Goal: Task Accomplishment & Management: Manage account settings

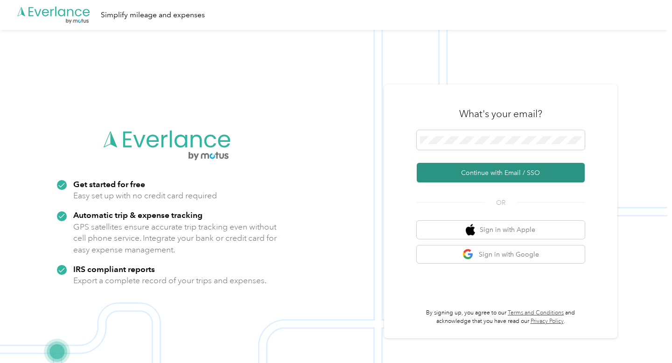
click at [553, 174] on button "Continue with Email / SSO" at bounding box center [501, 173] width 168 height 20
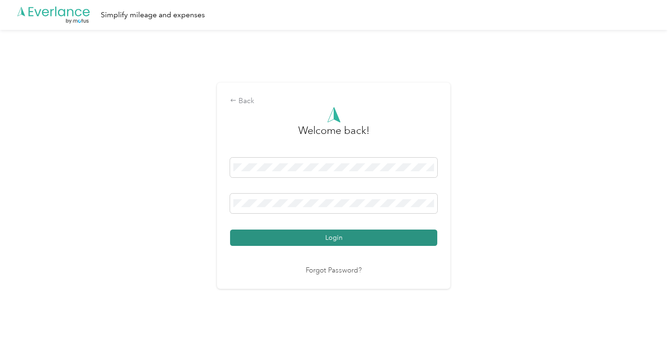
click at [350, 240] on button "Login" at bounding box center [333, 238] width 207 height 16
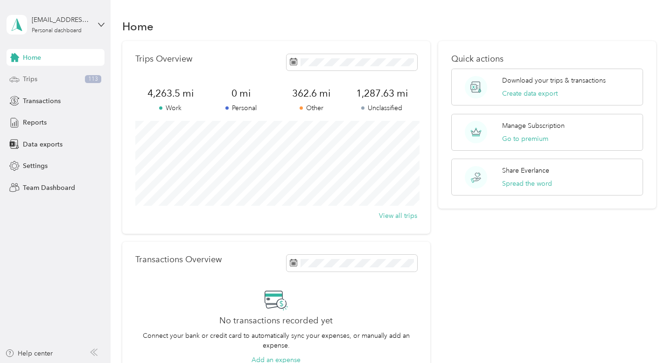
click at [86, 77] on span "113" at bounding box center [93, 79] width 16 height 8
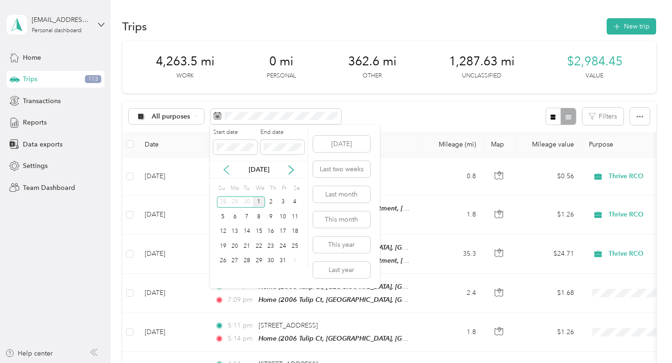
click at [225, 168] on icon at bounding box center [226, 170] width 5 height 8
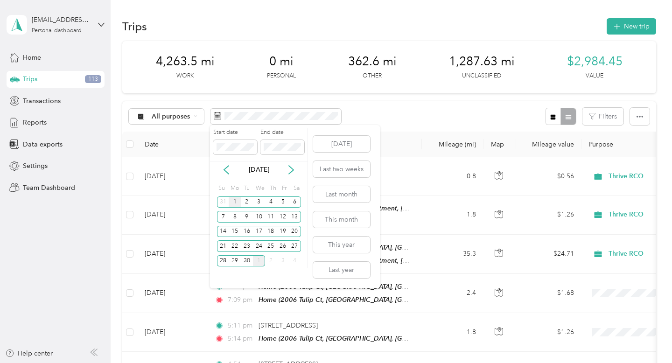
click at [237, 203] on div "1" at bounding box center [235, 202] width 12 height 12
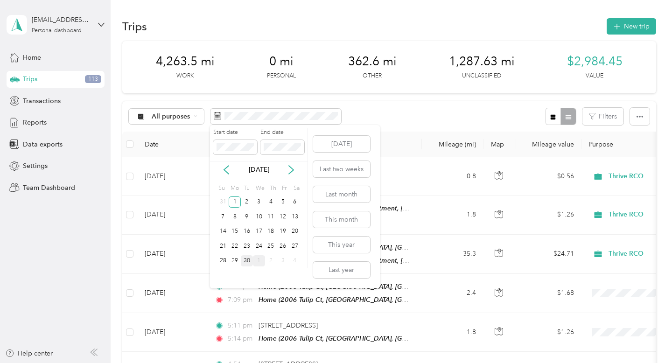
click at [247, 260] on div "30" at bounding box center [247, 261] width 12 height 12
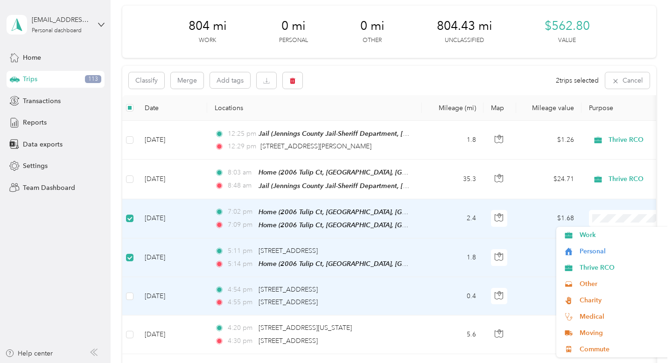
scroll to position [143, 0]
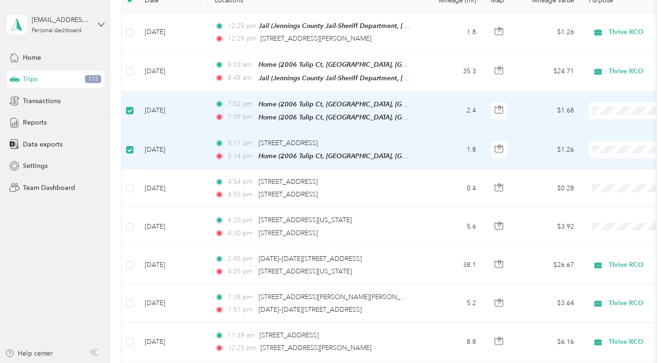
click at [530, 163] on td "$1.26" at bounding box center [548, 150] width 65 height 39
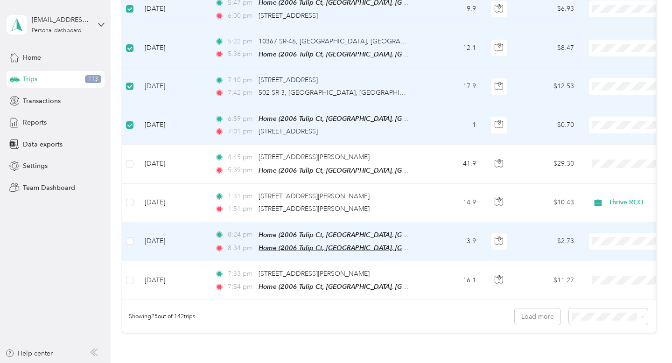
scroll to position [827, 0]
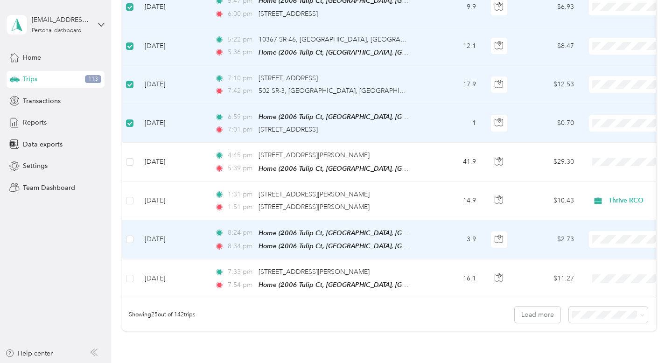
click at [133, 236] on td at bounding box center [129, 239] width 15 height 39
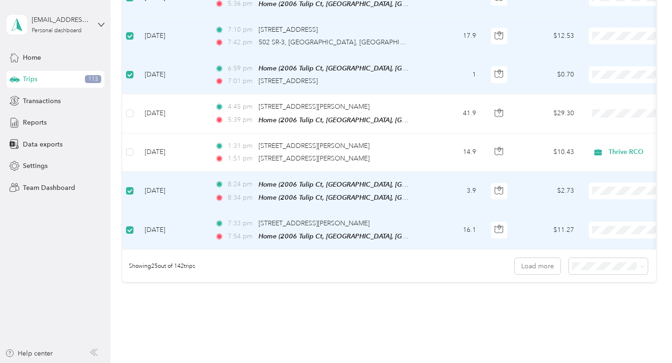
scroll to position [878, 0]
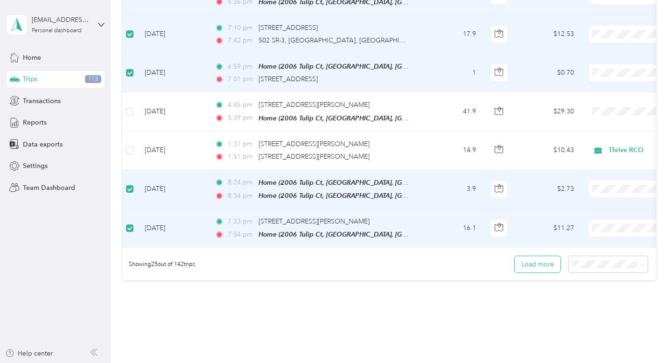
click at [557, 259] on button "Load more" at bounding box center [538, 264] width 46 height 16
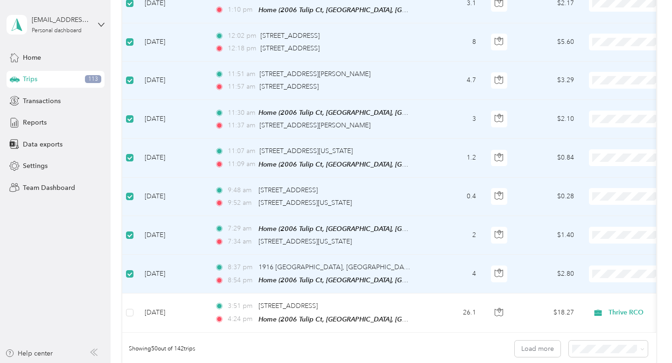
scroll to position [0, 0]
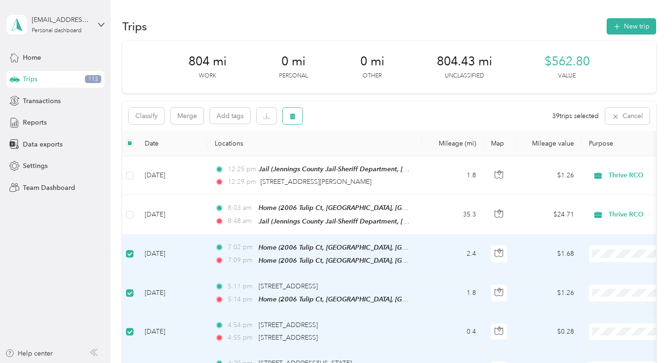
click at [294, 118] on icon "button" at bounding box center [293, 116] width 6 height 6
click at [363, 155] on button "Yes" at bounding box center [364, 154] width 18 height 15
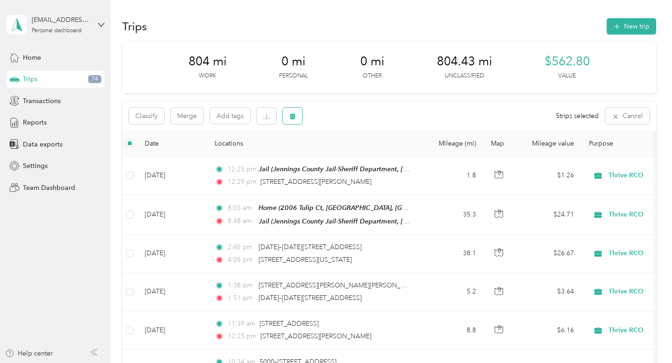
click at [301, 114] on button "button" at bounding box center [293, 116] width 20 height 16
click at [362, 154] on button "Yes" at bounding box center [362, 154] width 18 height 15
click at [295, 114] on icon "button" at bounding box center [292, 116] width 7 height 7
click at [360, 154] on button "Yes" at bounding box center [362, 154] width 18 height 15
click at [294, 116] on icon "button" at bounding box center [293, 116] width 6 height 6
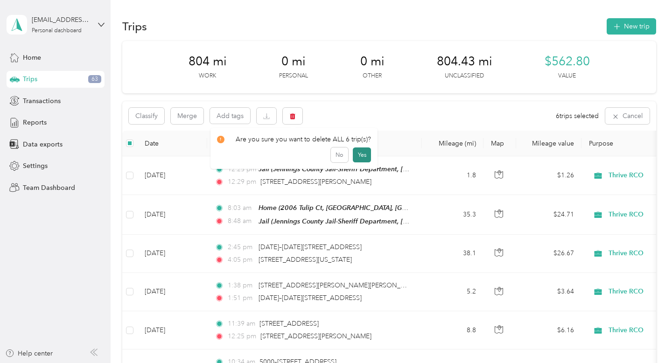
click at [362, 154] on button "Yes" at bounding box center [362, 154] width 18 height 15
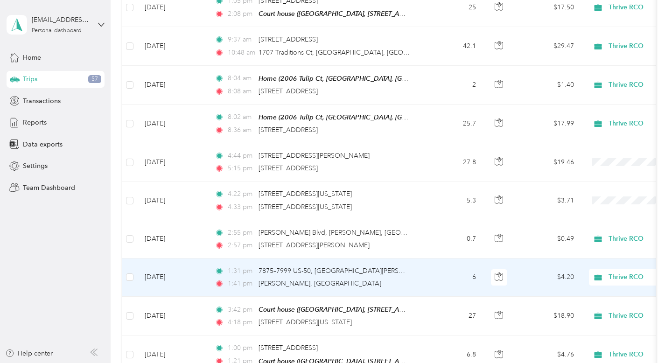
scroll to position [791, 0]
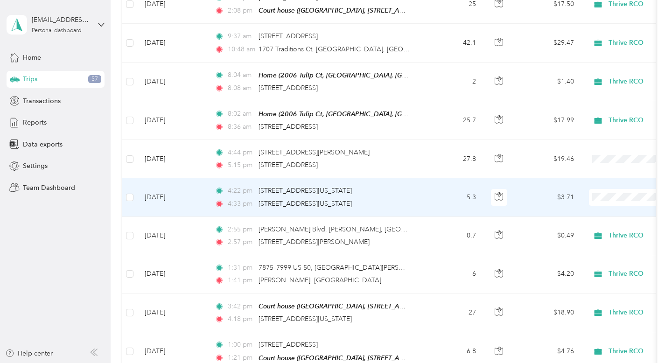
click at [604, 242] on span "Thrive RCO" at bounding box center [623, 245] width 86 height 10
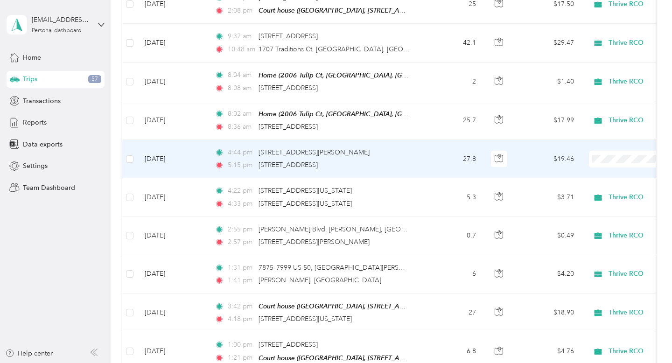
click at [608, 207] on span "Thrive RCO" at bounding box center [623, 207] width 86 height 10
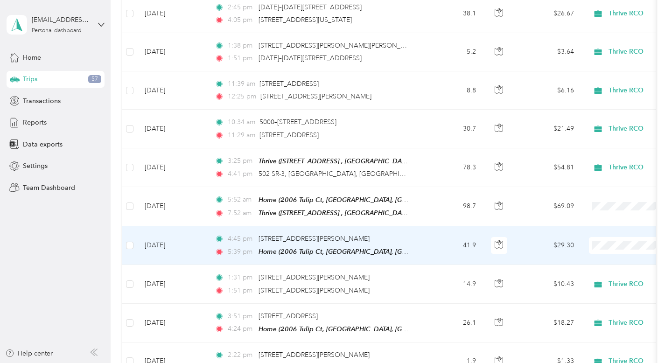
scroll to position [244, 0]
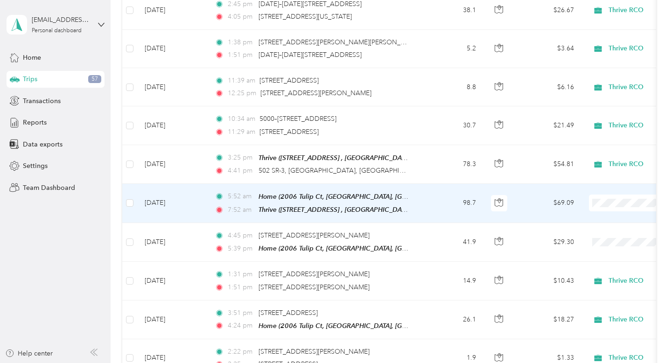
click at [602, 250] on span "Thrive RCO" at bounding box center [623, 252] width 86 height 10
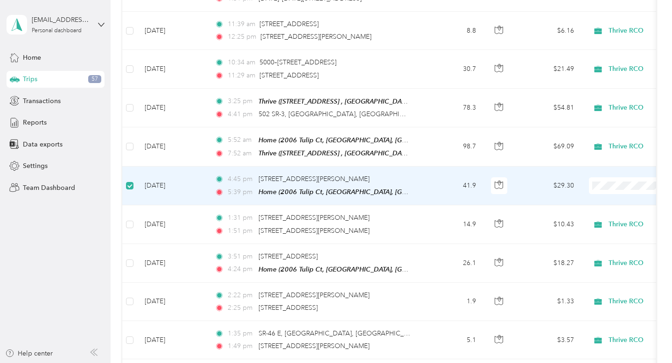
scroll to position [0, 0]
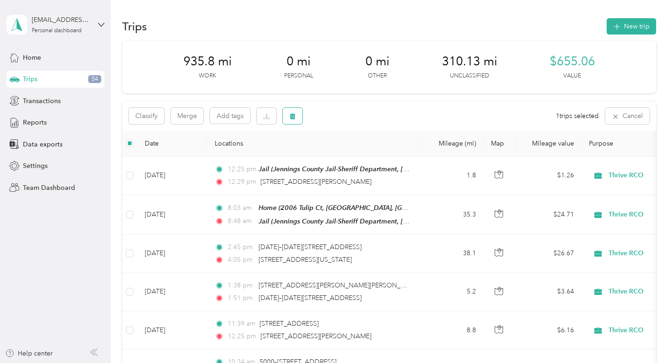
click at [294, 114] on icon "button" at bounding box center [293, 116] width 6 height 6
click at [359, 159] on button "Yes" at bounding box center [362, 154] width 18 height 15
click at [294, 114] on icon "button" at bounding box center [293, 116] width 6 height 6
click at [364, 154] on button "Yes" at bounding box center [362, 154] width 18 height 15
click at [295, 116] on icon "button" at bounding box center [292, 116] width 7 height 7
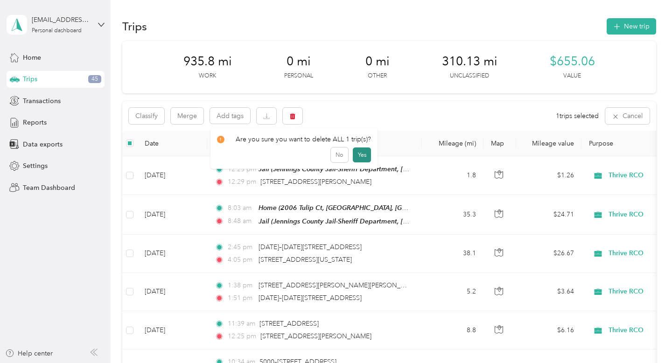
click at [366, 154] on button "Yes" at bounding box center [362, 154] width 18 height 15
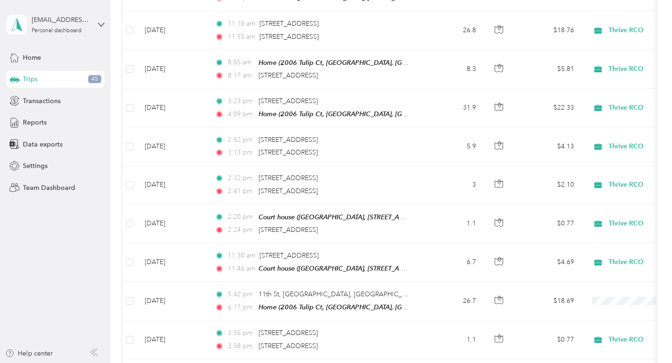
scroll to position [1881, 0]
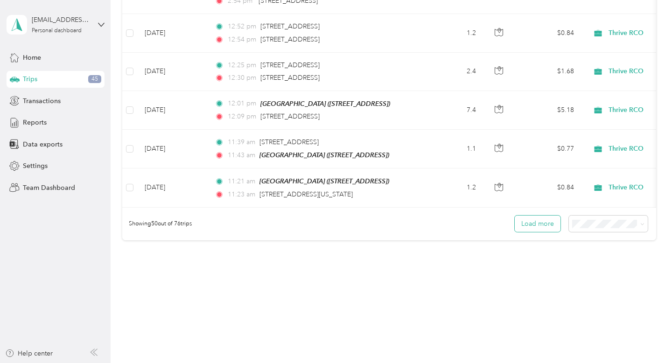
click at [535, 217] on button "Load more" at bounding box center [538, 224] width 46 height 16
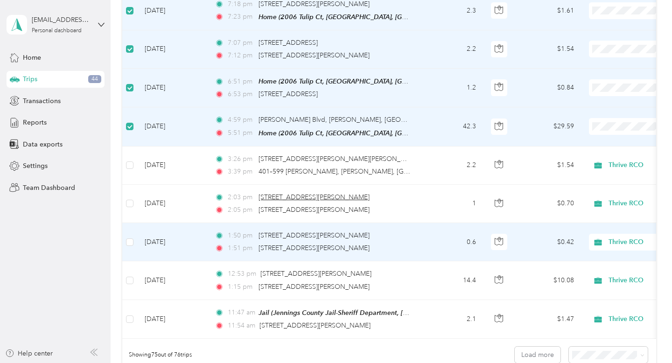
scroll to position [2843, 0]
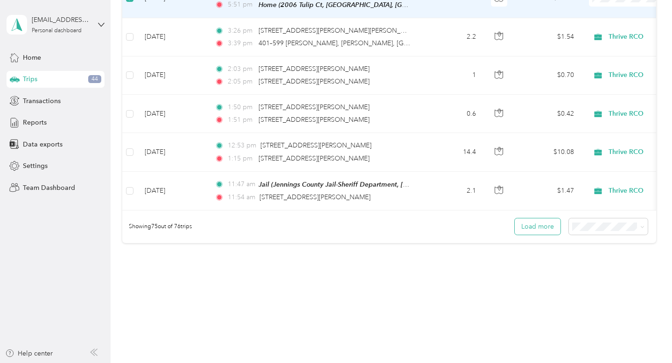
click at [549, 221] on button "Load more" at bounding box center [538, 226] width 46 height 16
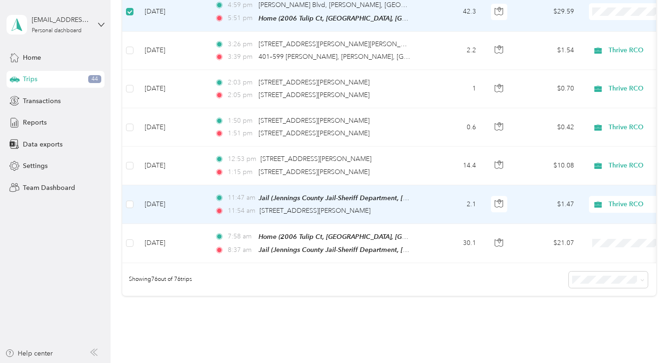
scroll to position [2832, 0]
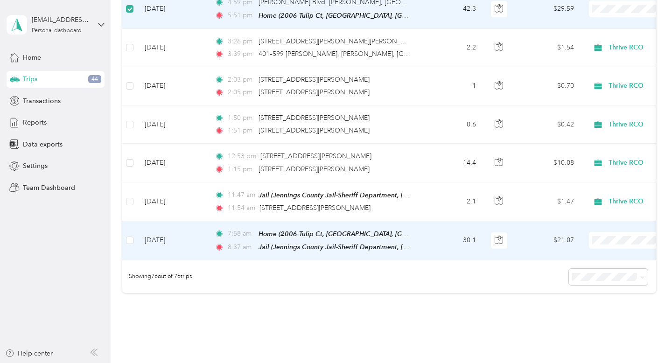
click at [607, 134] on li "Thrive RCO" at bounding box center [614, 132] width 116 height 16
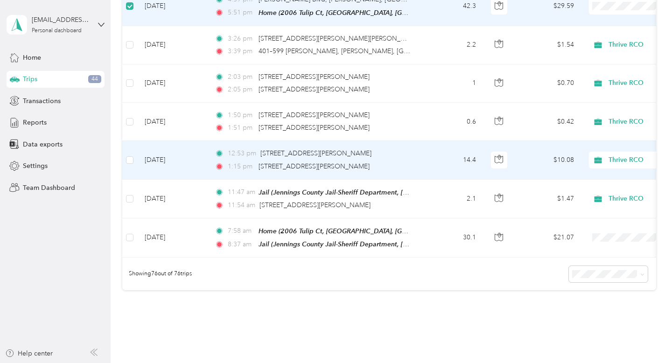
scroll to position [2842, 0]
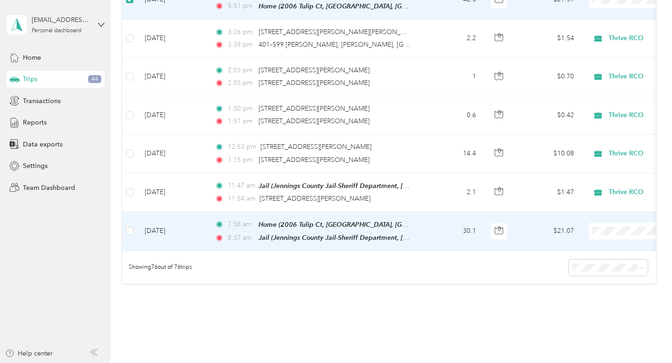
click at [598, 275] on li "Thrive RCO" at bounding box center [614, 272] width 116 height 16
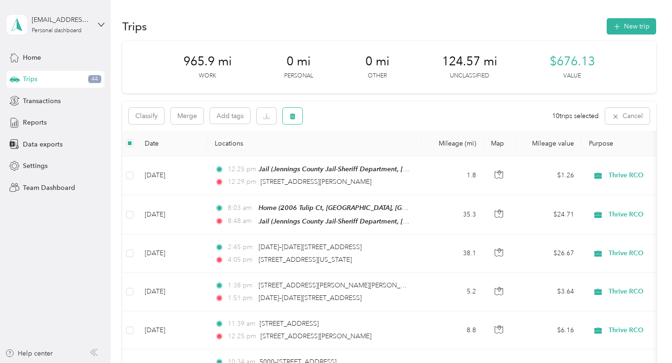
click at [297, 115] on button "button" at bounding box center [293, 116] width 20 height 16
click at [359, 154] on button "Yes" at bounding box center [364, 154] width 18 height 15
click at [643, 113] on icon "button" at bounding box center [640, 116] width 7 height 7
click at [634, 153] on span "Export" at bounding box center [631, 151] width 20 height 8
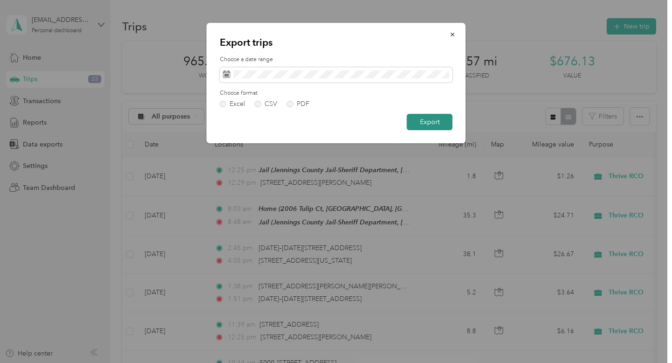
click at [431, 122] on button "Export" at bounding box center [430, 122] width 46 height 16
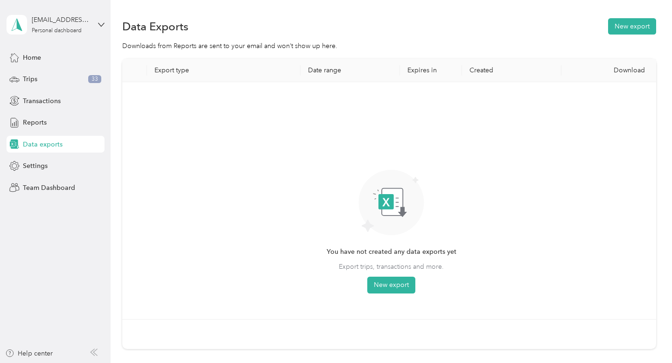
click at [630, 70] on div "Download" at bounding box center [611, 70] width 84 height 8
click at [631, 69] on div "Download" at bounding box center [611, 70] width 84 height 8
click at [638, 68] on div "Download" at bounding box center [611, 70] width 84 height 8
click at [29, 81] on span "Trips" at bounding box center [30, 79] width 14 height 10
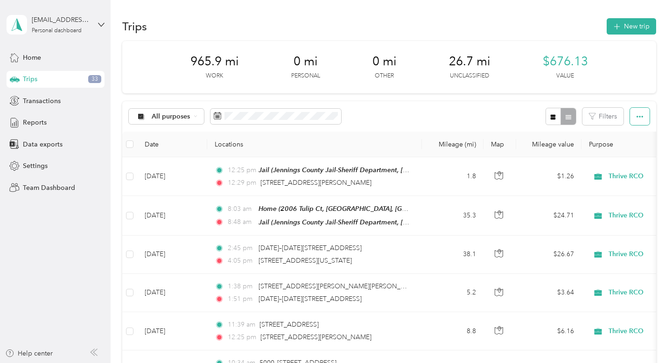
click at [647, 118] on button "button" at bounding box center [640, 116] width 20 height 17
click at [637, 151] on span "Export" at bounding box center [631, 151] width 20 height 8
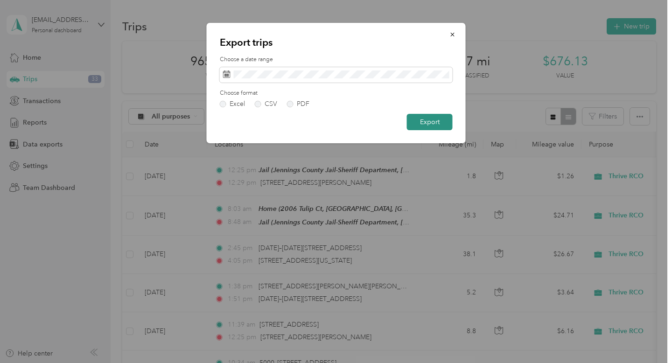
click at [434, 124] on button "Export" at bounding box center [430, 122] width 46 height 16
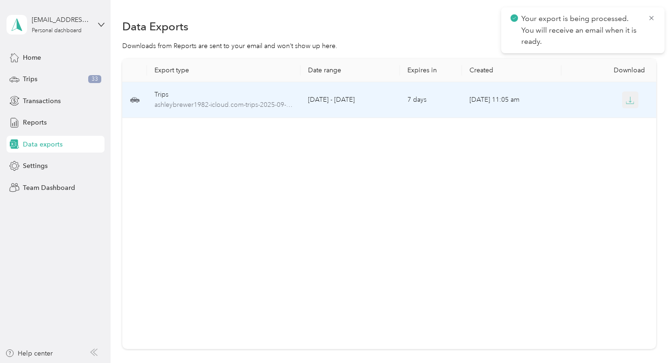
click at [633, 100] on icon "button" at bounding box center [630, 100] width 8 height 8
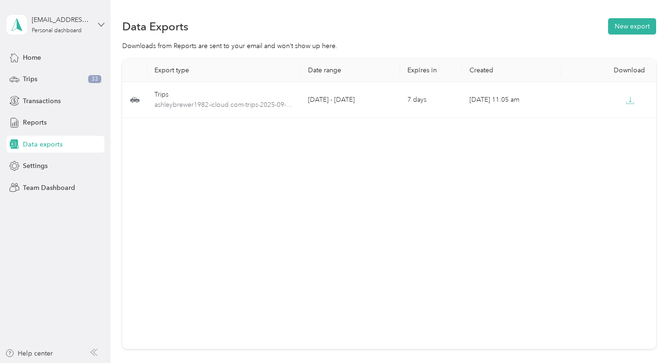
click at [101, 23] on icon at bounding box center [101, 24] width 7 height 7
click at [30, 79] on div "Log out" at bounding box center [104, 77] width 183 height 16
